Goal: Find specific page/section: Find specific page/section

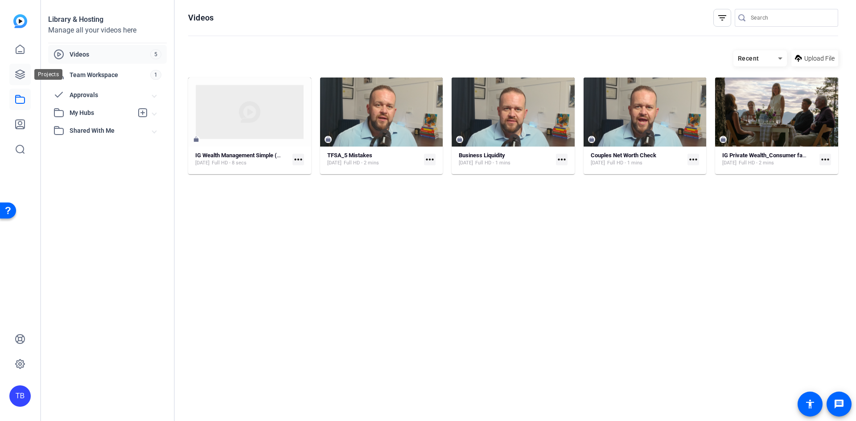
click at [29, 70] on link at bounding box center [19, 74] width 21 height 21
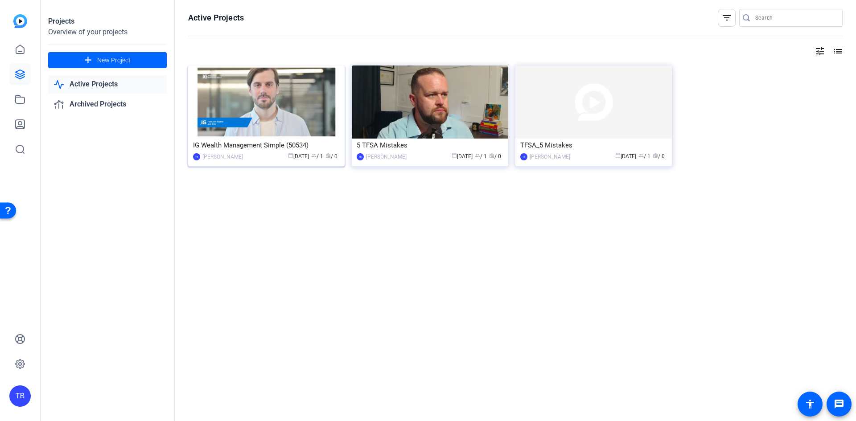
click at [331, 107] on img at bounding box center [266, 102] width 156 height 73
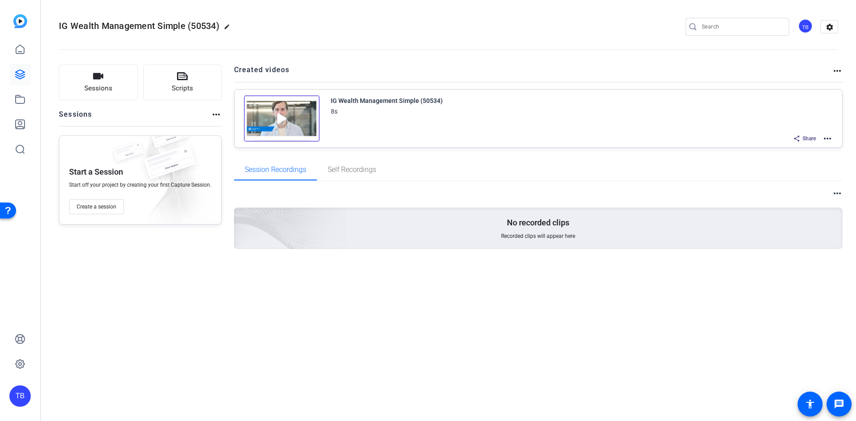
click at [290, 122] on img at bounding box center [282, 118] width 76 height 46
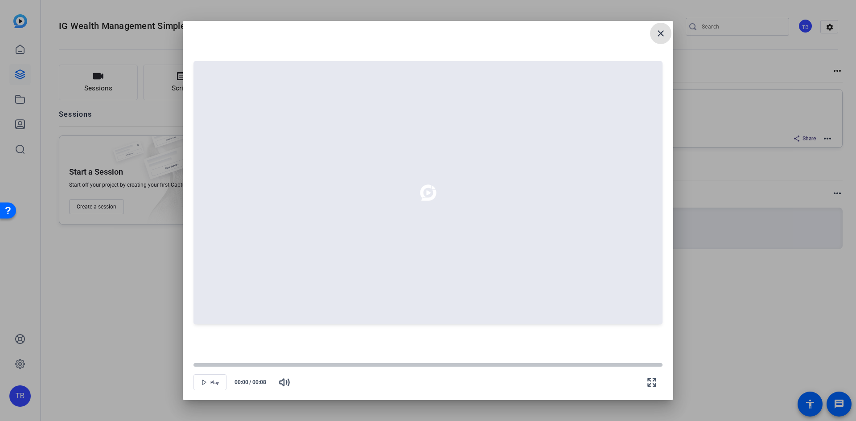
click at [655, 41] on span at bounding box center [660, 33] width 21 height 21
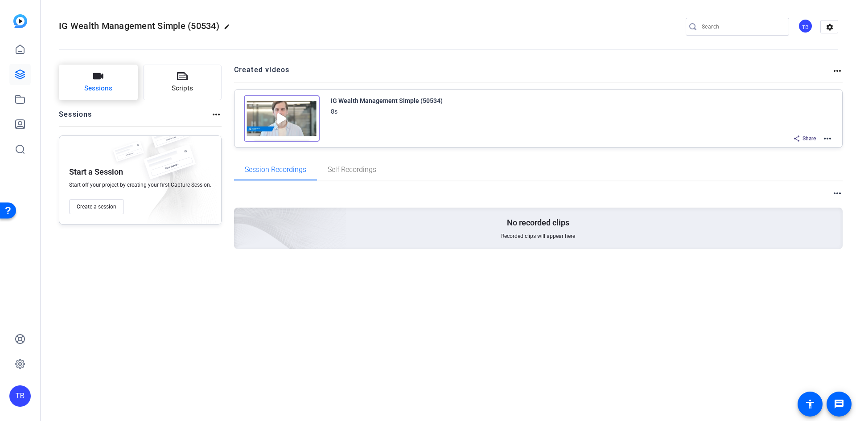
click at [62, 89] on button "Sessions" at bounding box center [98, 83] width 79 height 36
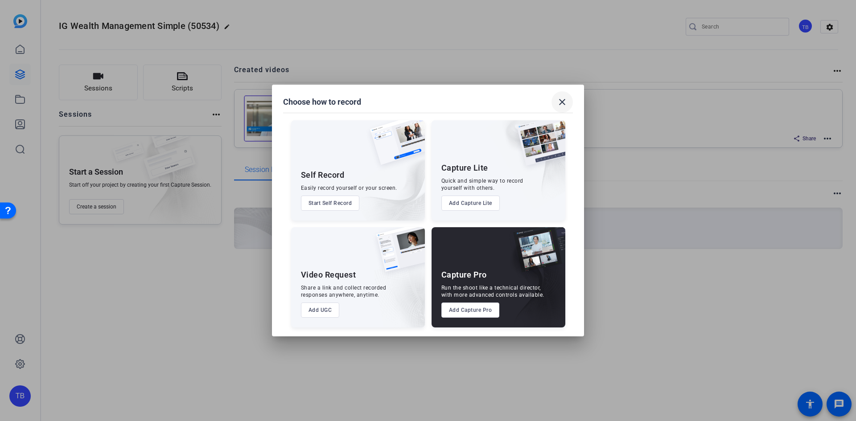
click at [565, 99] on mat-icon "close" at bounding box center [562, 102] width 11 height 11
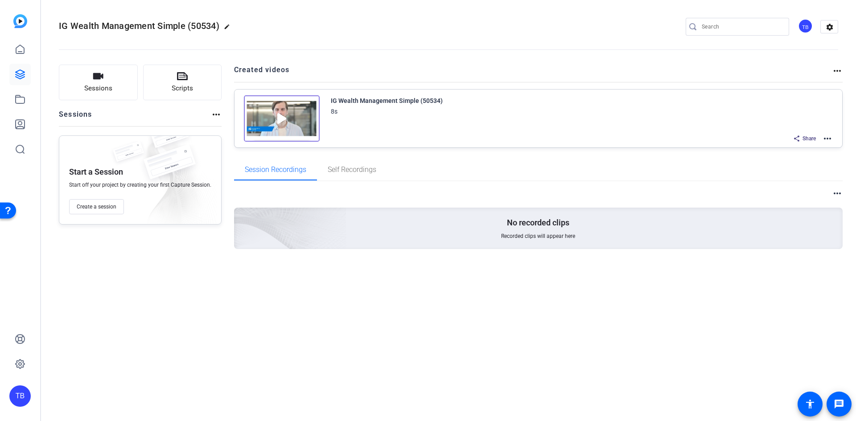
click at [227, 26] on mat-icon "edit" at bounding box center [229, 29] width 11 height 11
click at [426, 280] on div "Sessions Scripts Sessions more_horiz Start a Session Start off your project by …" at bounding box center [448, 170] width 815 height 235
click at [258, 68] on h2 "Created videos" at bounding box center [533, 73] width 598 height 17
drag, startPoint x: 312, startPoint y: 70, endPoint x: 373, endPoint y: 70, distance: 60.2
click at [328, 70] on h2 "Created videos" at bounding box center [533, 73] width 598 height 17
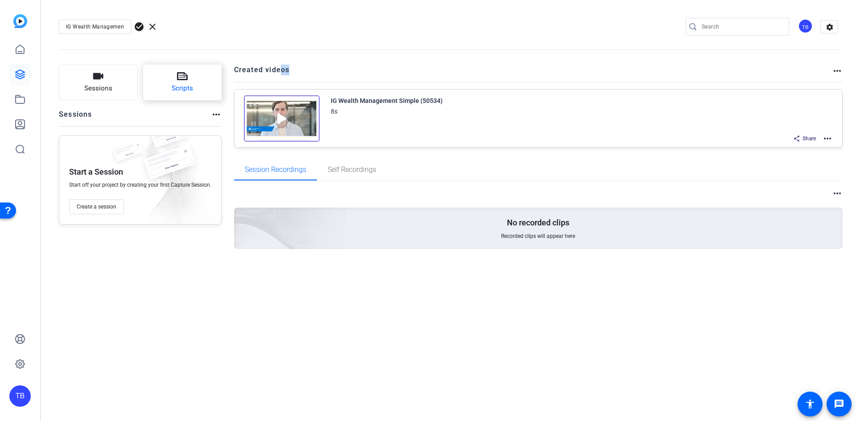
click at [171, 66] on button "Scripts" at bounding box center [182, 83] width 79 height 36
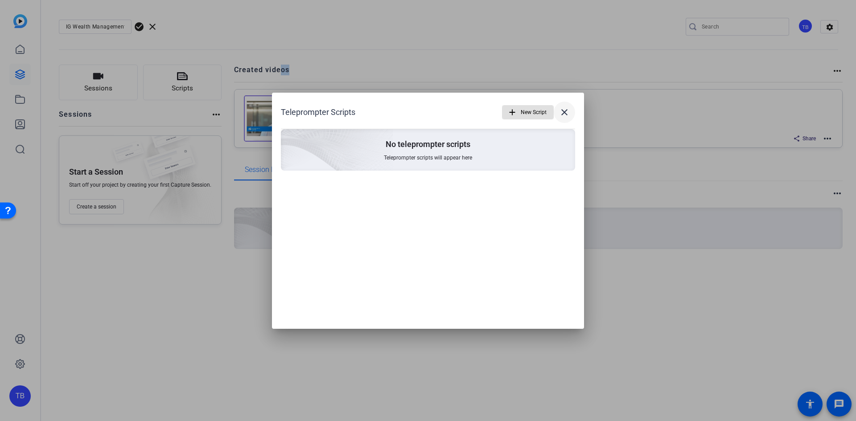
click at [566, 108] on mat-icon "close" at bounding box center [564, 112] width 11 height 11
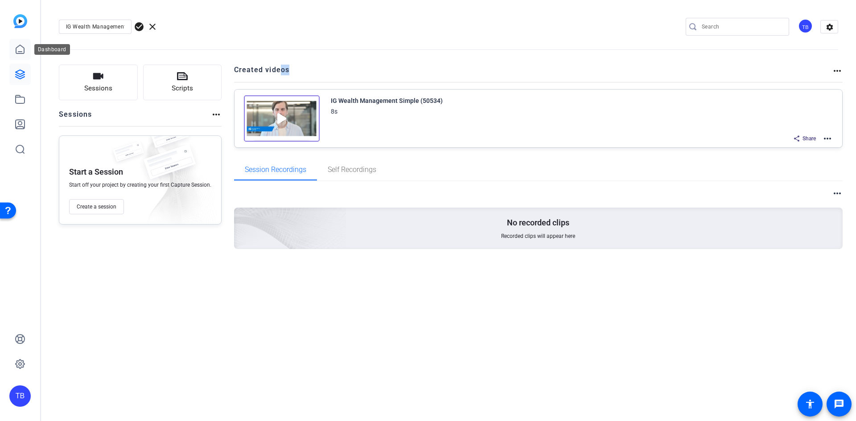
click at [17, 44] on icon at bounding box center [20, 49] width 11 height 11
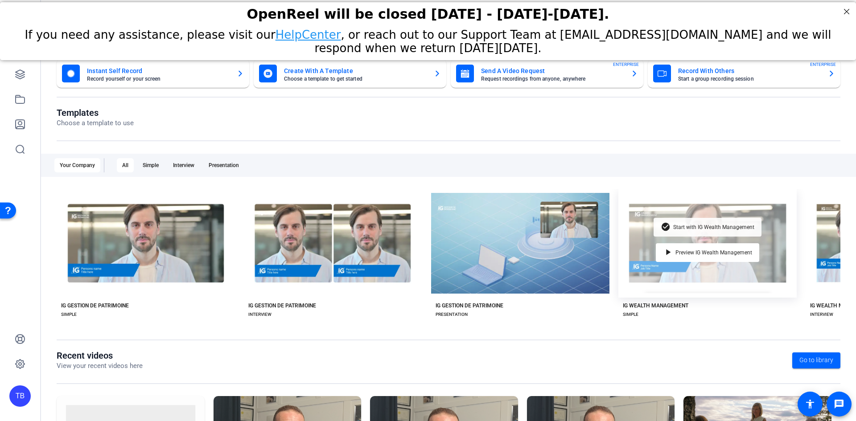
click at [700, 218] on div "check_circle Start with IG Wealth Management" at bounding box center [707, 227] width 108 height 19
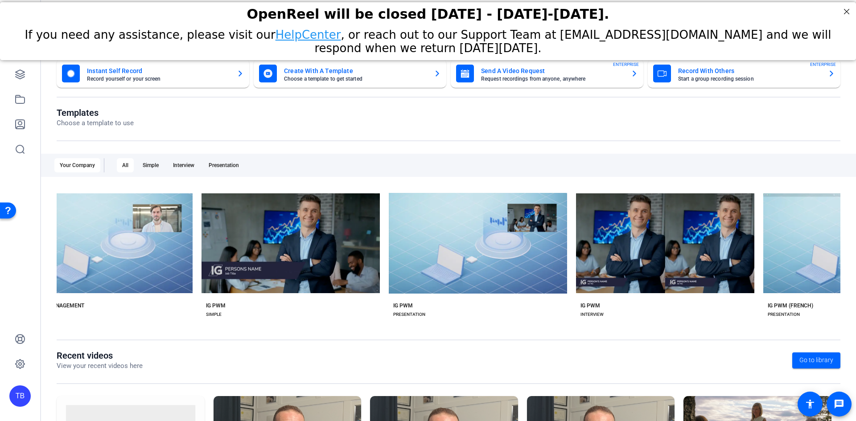
scroll to position [0, 984]
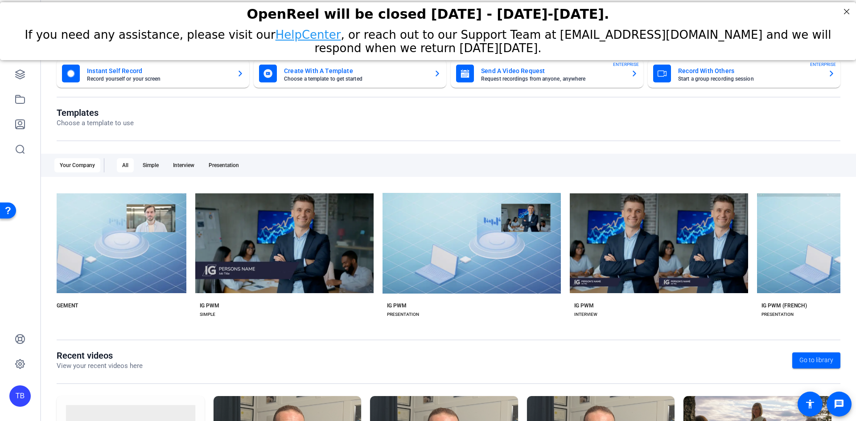
click at [631, 304] on div "IG PWM INTERVIEW" at bounding box center [659, 310] width 178 height 16
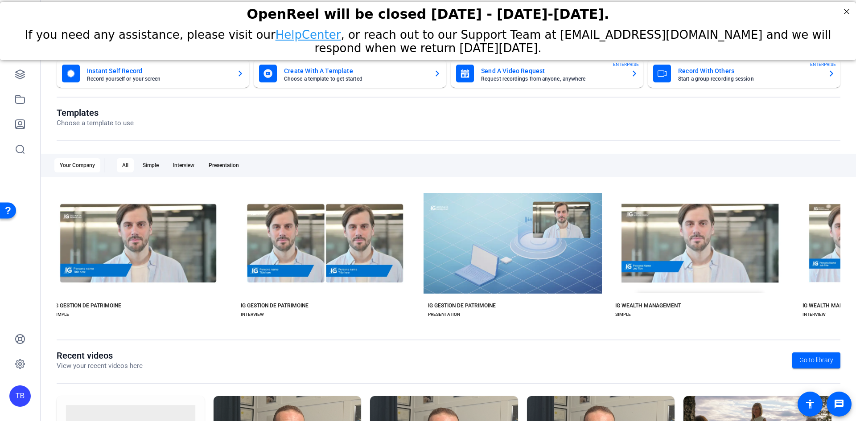
scroll to position [0, 0]
